Goal: Information Seeking & Learning: Understand process/instructions

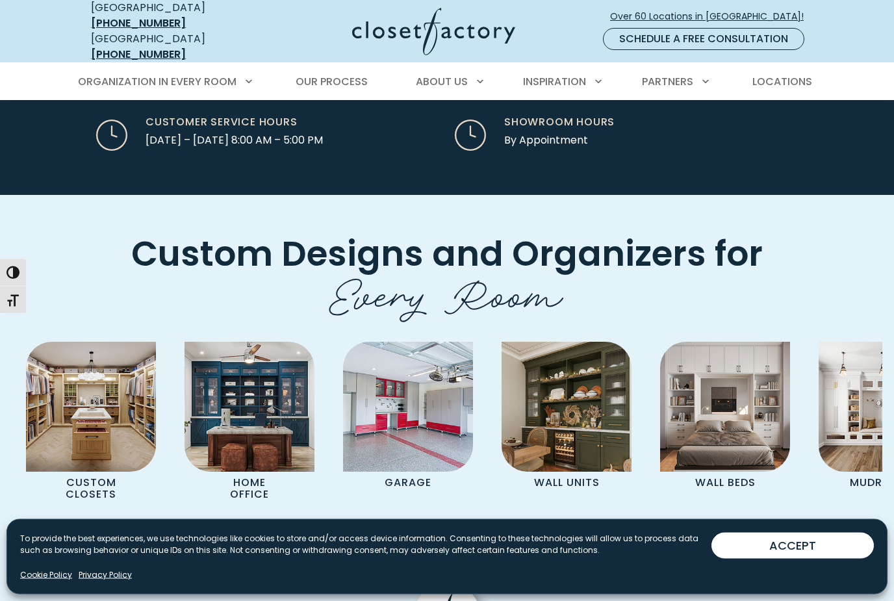
scroll to position [3383, 0]
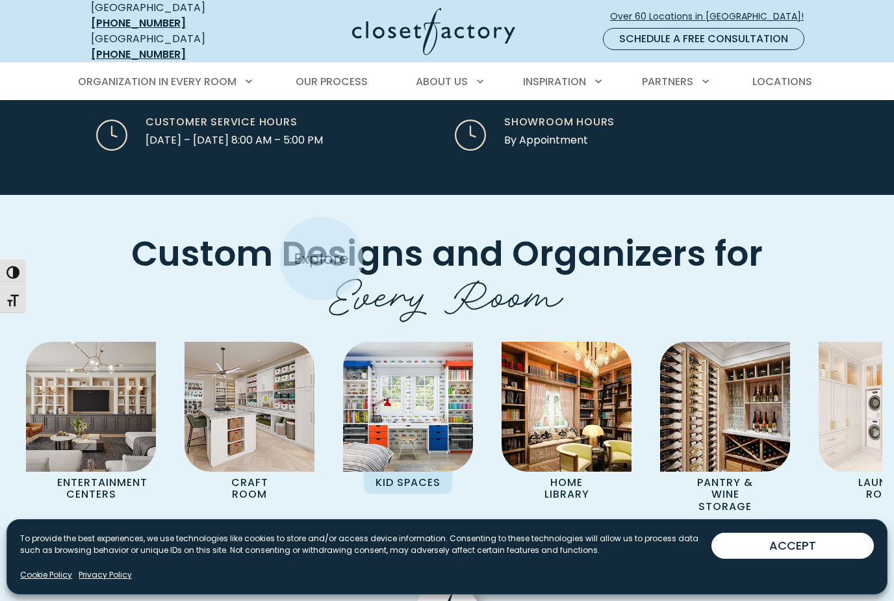
click at [405, 342] on img "Pages Gallery" at bounding box center [408, 407] width 130 height 130
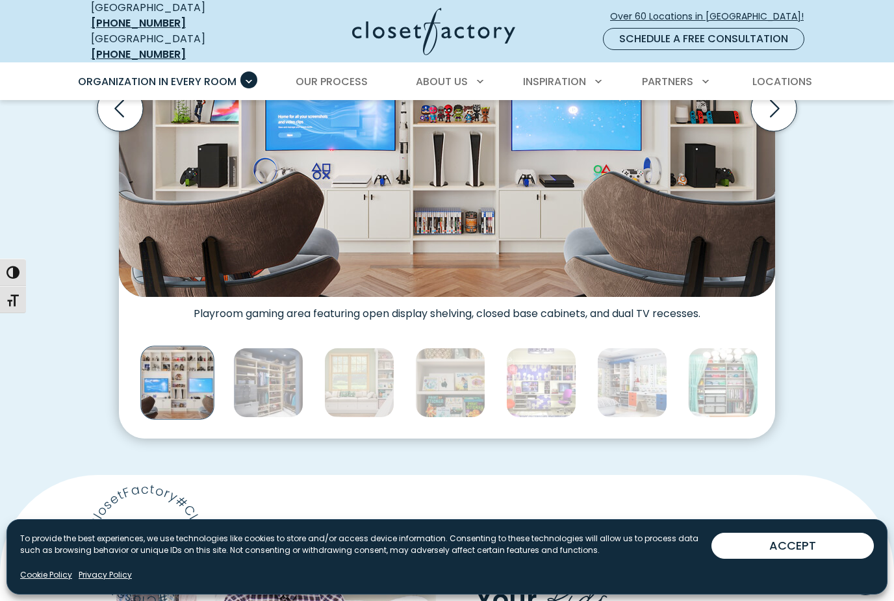
scroll to position [570, 0]
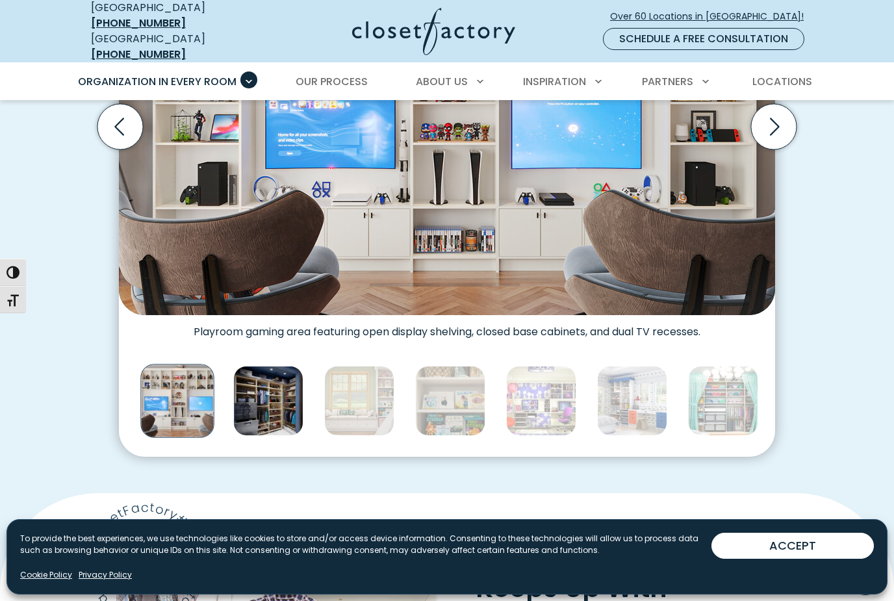
click at [261, 394] on img "Thumbnail Gallery" at bounding box center [268, 401] width 70 height 70
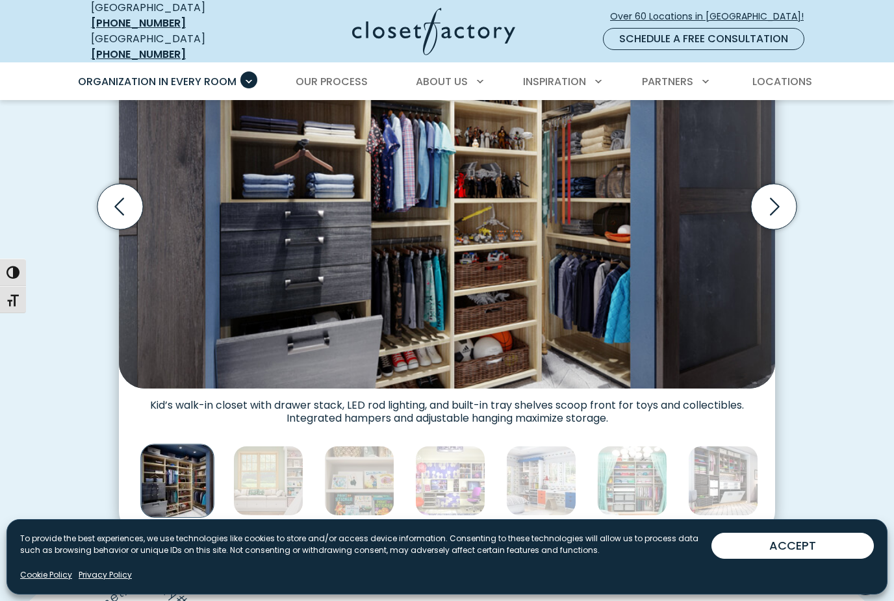
scroll to position [486, 0]
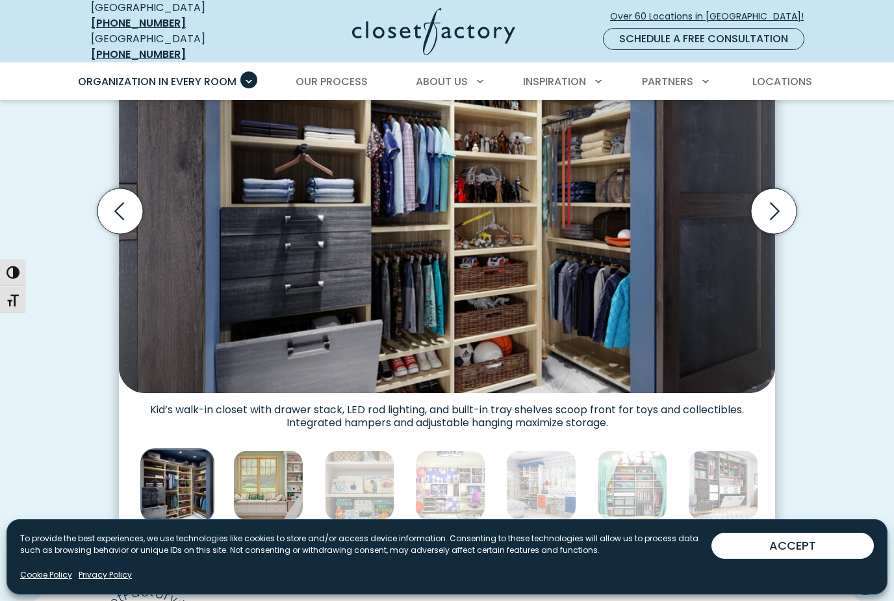
click at [284, 482] on img "Thumbnail Gallery" at bounding box center [268, 485] width 70 height 70
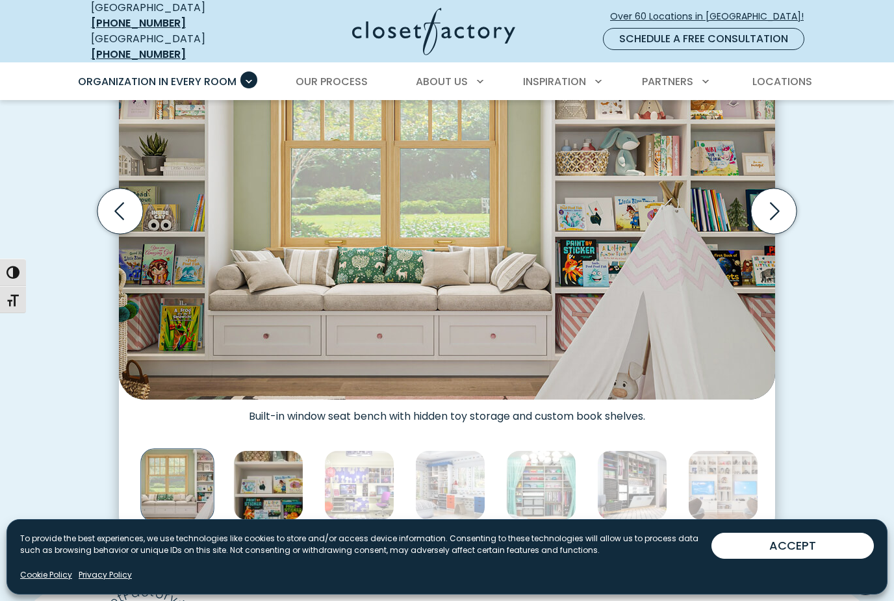
click at [284, 479] on img "Thumbnail Gallery" at bounding box center [268, 485] width 70 height 70
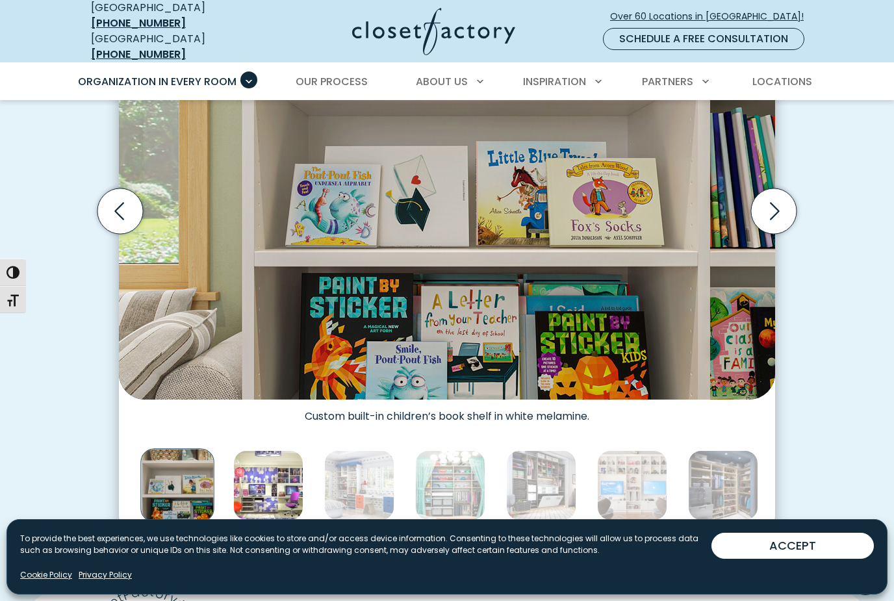
click at [279, 484] on img "Thumbnail Gallery" at bounding box center [268, 485] width 70 height 70
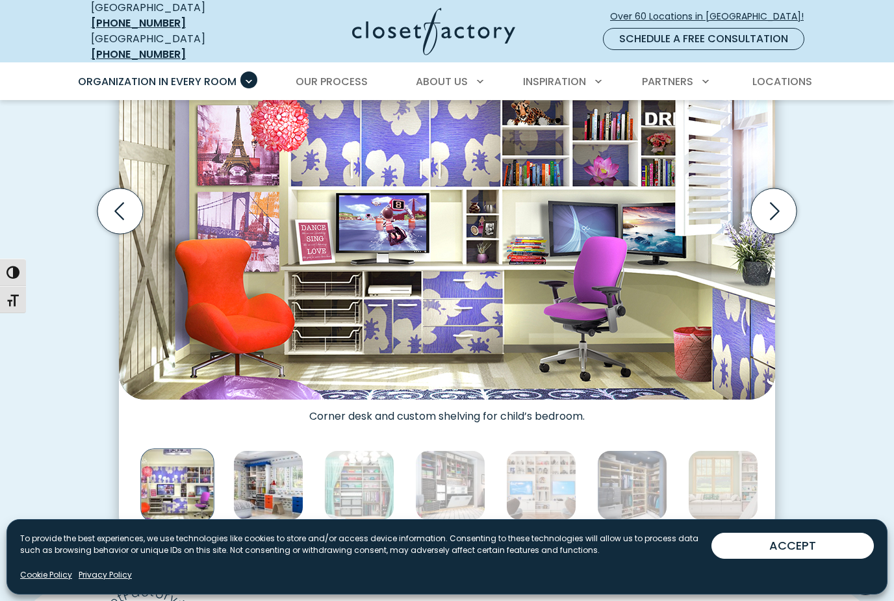
click at [282, 481] on img "Thumbnail Gallery" at bounding box center [268, 485] width 70 height 70
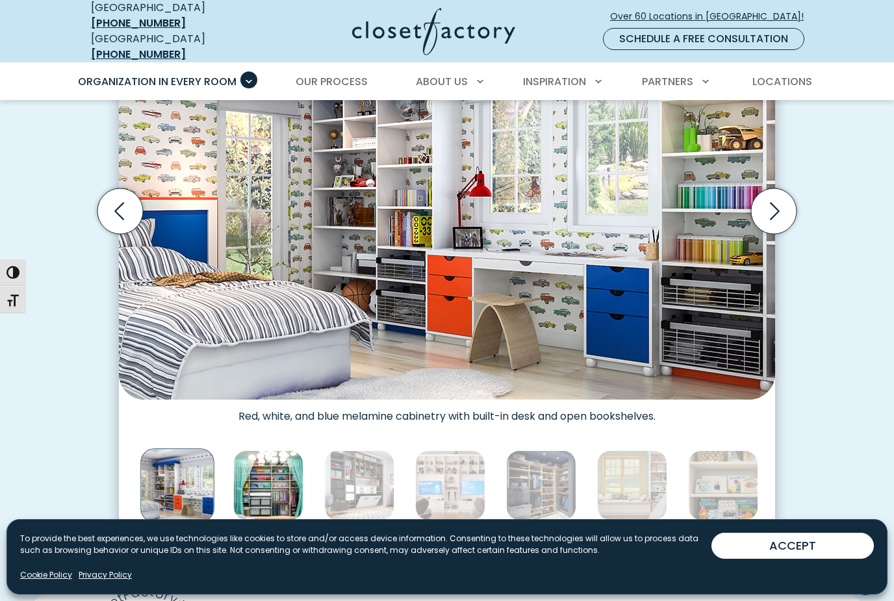
click at [290, 481] on img "Thumbnail Gallery" at bounding box center [268, 485] width 70 height 70
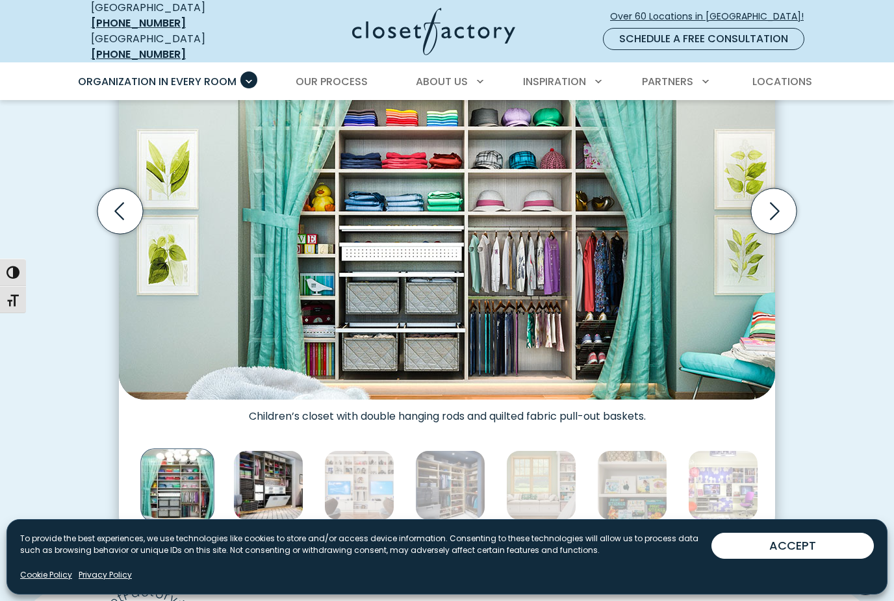
click at [282, 482] on img "Thumbnail Gallery" at bounding box center [268, 485] width 70 height 70
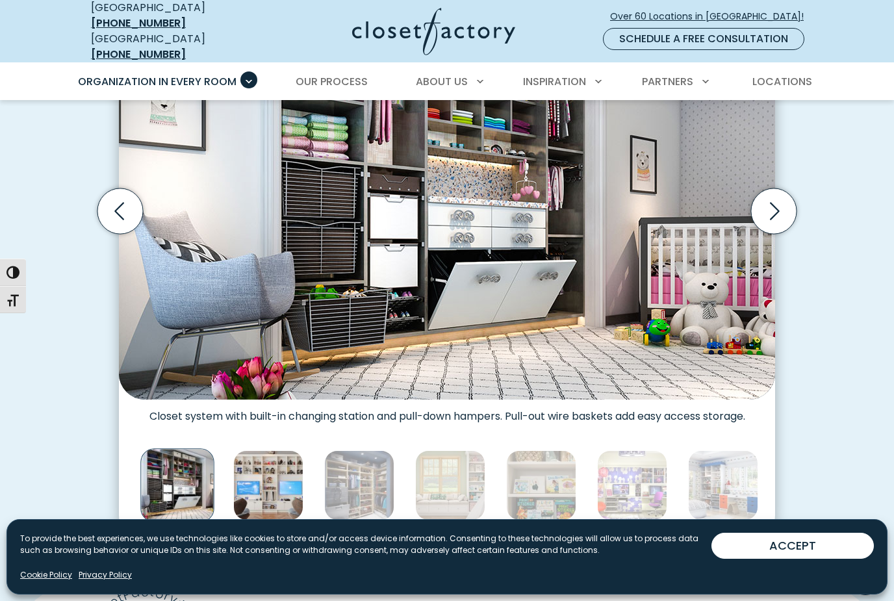
click at [278, 479] on img "Thumbnail Gallery" at bounding box center [268, 485] width 70 height 70
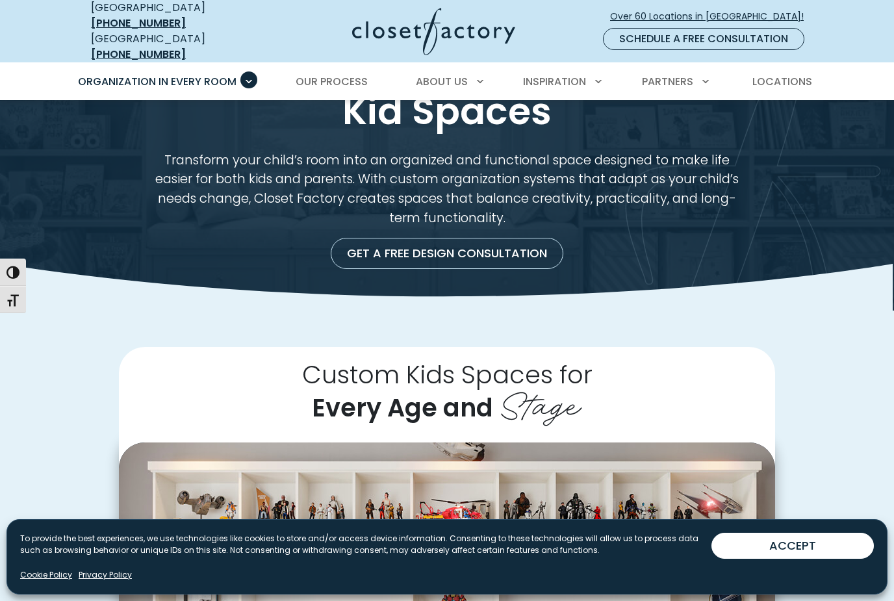
scroll to position [0, 0]
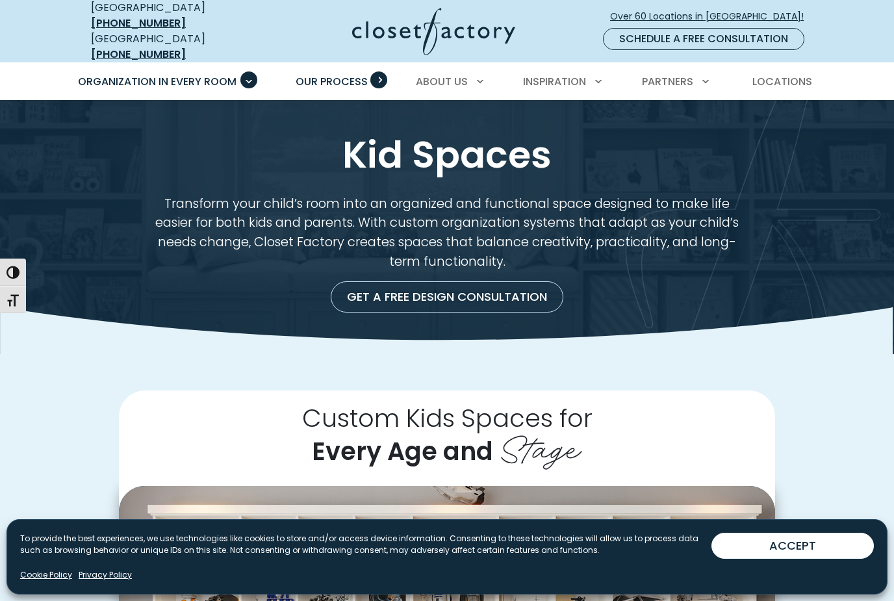
click at [343, 74] on span "Our Process" at bounding box center [331, 81] width 72 height 15
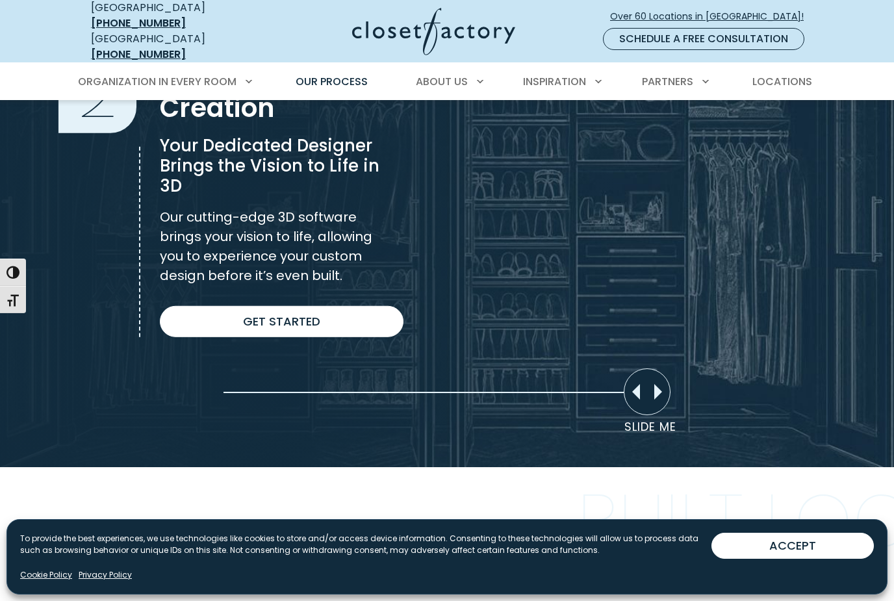
scroll to position [959, 0]
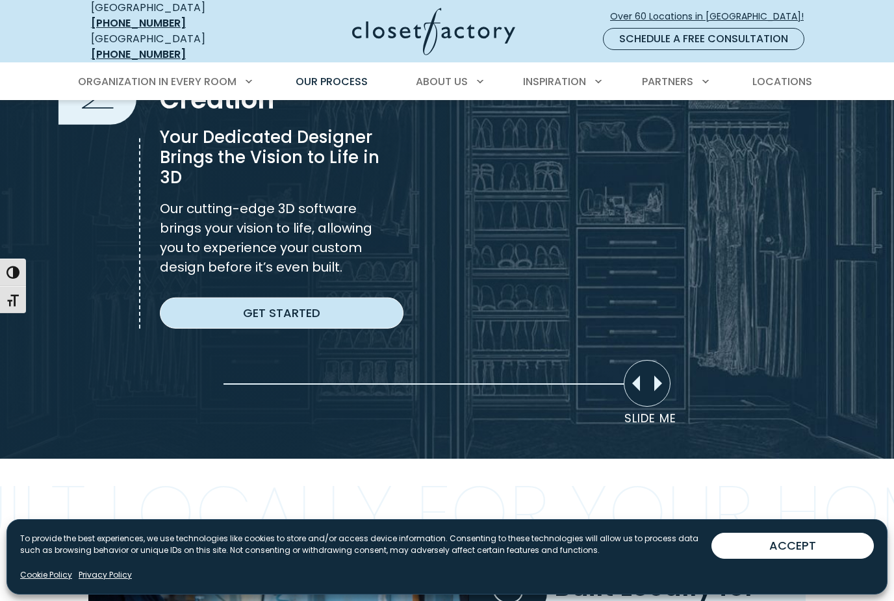
click at [207, 297] on link "Get Started" at bounding box center [282, 312] width 244 height 31
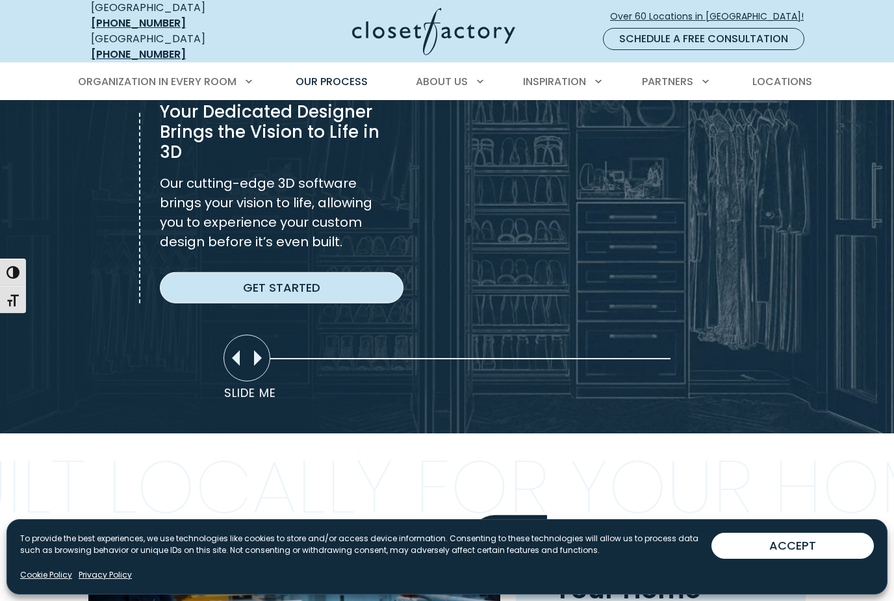
scroll to position [908, 0]
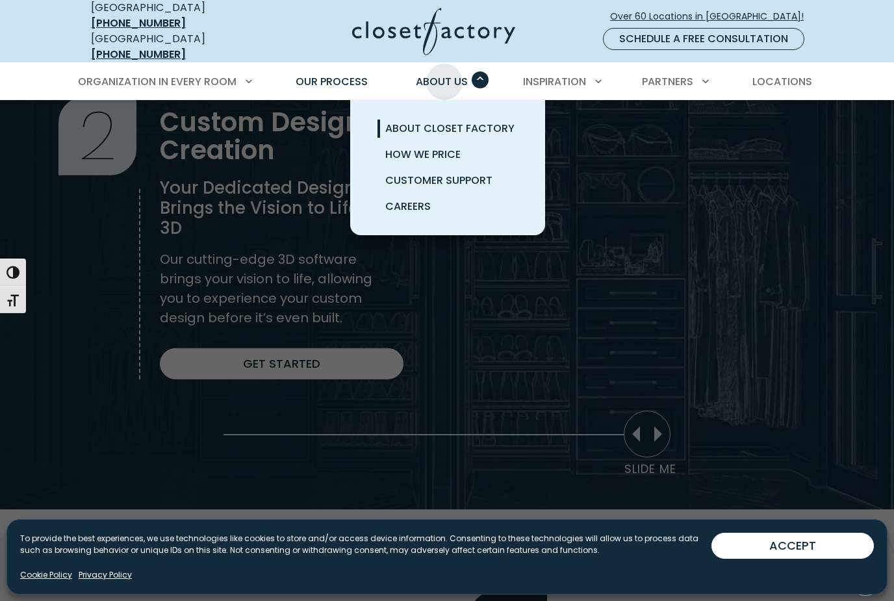
click at [479, 121] on span "About Closet Factory" at bounding box center [449, 128] width 129 height 15
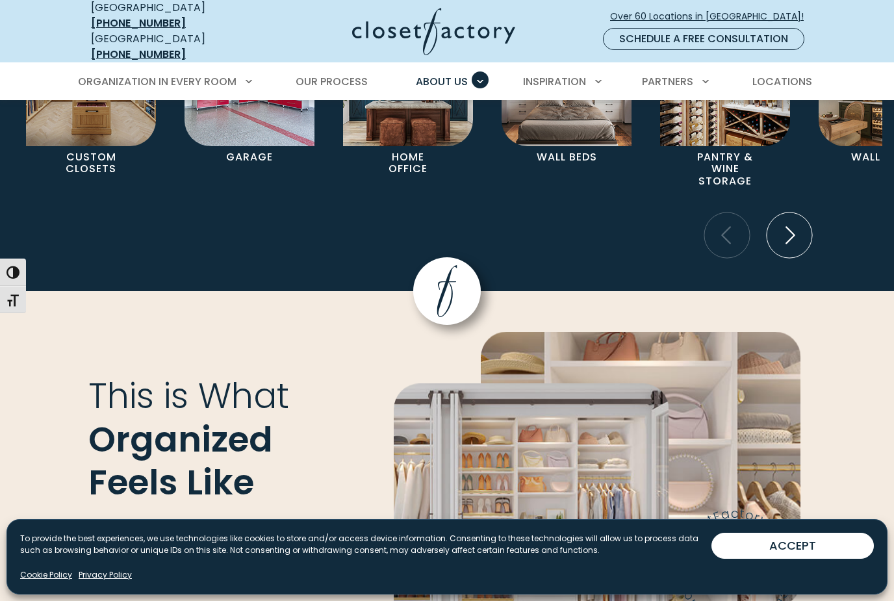
scroll to position [2905, 0]
